Goal: Task Accomplishment & Management: Use online tool/utility

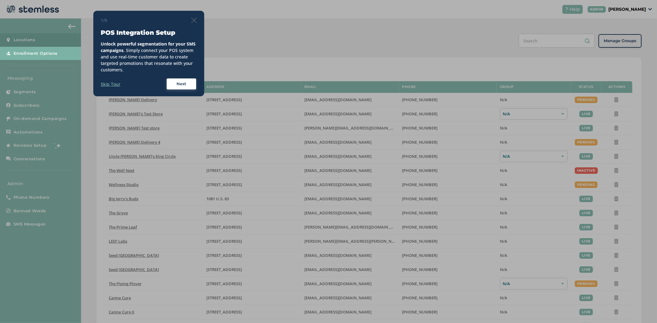
click at [197, 21] on div "1/8 POS Integration Setup Unlock powerful segmentation for your SMS campaigns .…" at bounding box center [148, 54] width 111 height 86
click at [193, 20] on img at bounding box center [194, 21] width 6 height 6
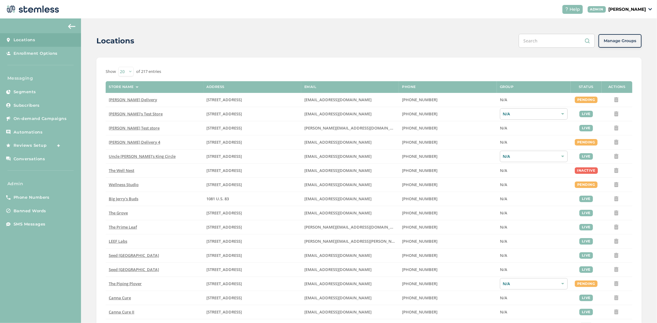
click at [636, 5] on div "Help ADMIN [PERSON_NAME]" at bounding box center [604, 9] width 95 height 9
click at [635, 7] on p "[PERSON_NAME]" at bounding box center [627, 9] width 38 height 6
click at [633, 39] on ul "Go to Website Profile Impersonate Logout" at bounding box center [630, 38] width 38 height 47
click at [630, 6] on p "[PERSON_NAME]" at bounding box center [627, 9] width 38 height 6
click at [624, 44] on span "Impersonate" at bounding box center [630, 44] width 30 height 6
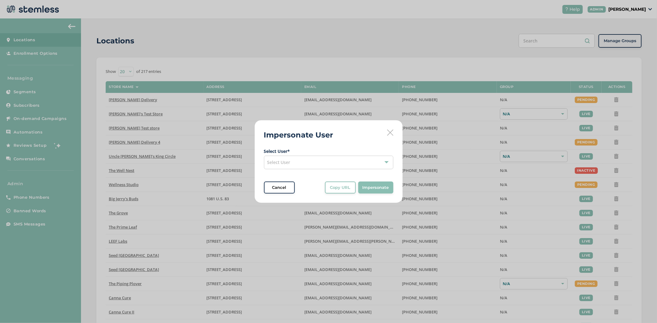
click at [321, 167] on div "Select User" at bounding box center [328, 163] width 129 height 14
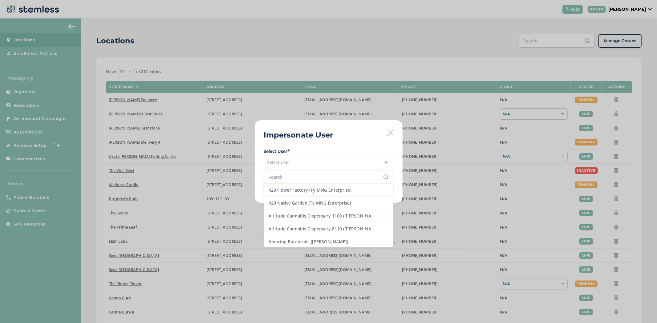
click at [293, 176] on input "text" at bounding box center [328, 177] width 119 height 6
type input "q"
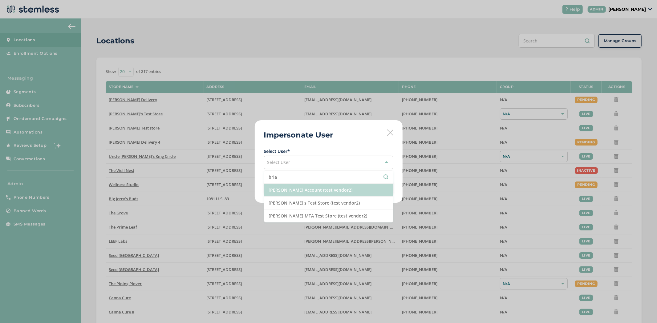
type input "bria"
click at [324, 196] on li "[PERSON_NAME] Account (test vendor2)" at bounding box center [328, 190] width 129 height 13
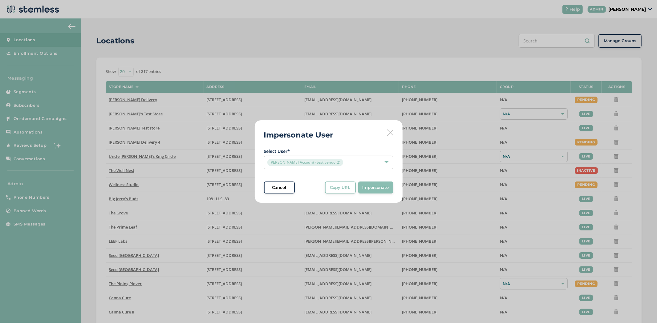
click at [383, 186] on span "Impersonate" at bounding box center [375, 188] width 26 height 6
